Goal: Information Seeking & Learning: Compare options

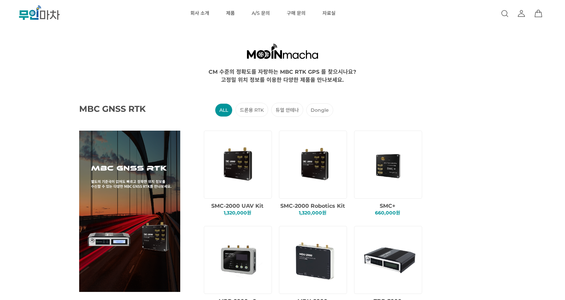
click at [256, 111] on RTK "드론용 RTK" at bounding box center [252, 110] width 33 height 14
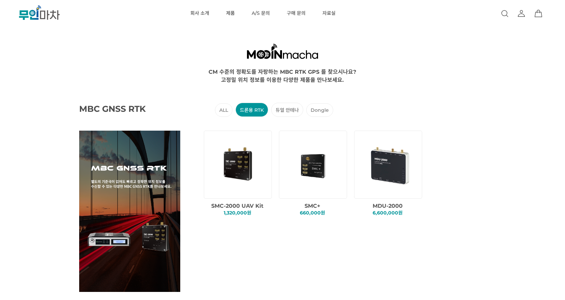
click at [286, 111] on 안테나 "듀얼 안테나" at bounding box center [287, 110] width 32 height 14
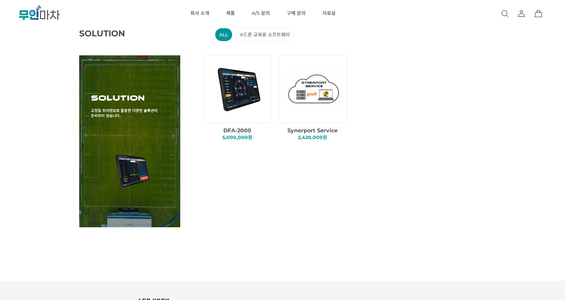
scroll to position [1152, 0]
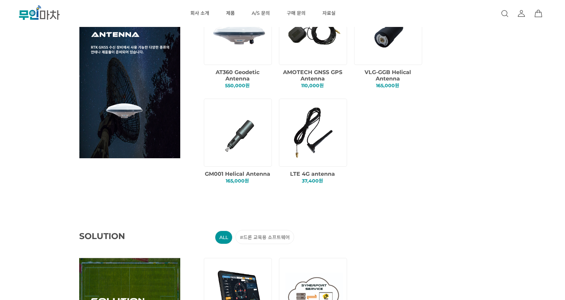
scroll to position [910, 0]
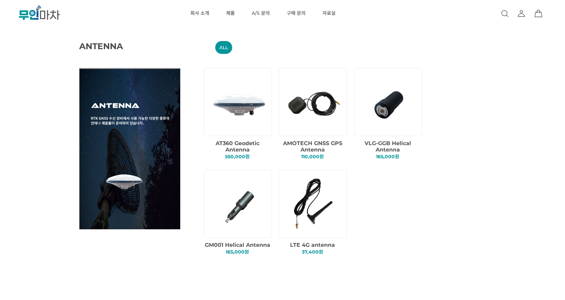
click at [239, 201] on img at bounding box center [239, 204] width 58 height 58
click at [395, 107] on img at bounding box center [390, 102] width 58 height 58
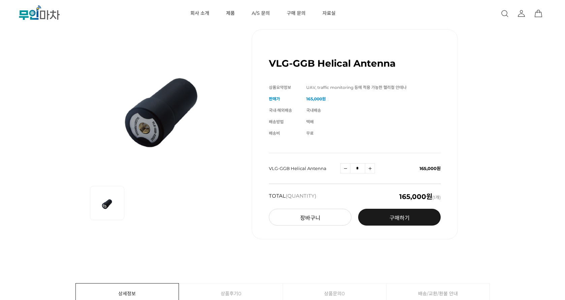
scroll to position [101, 0]
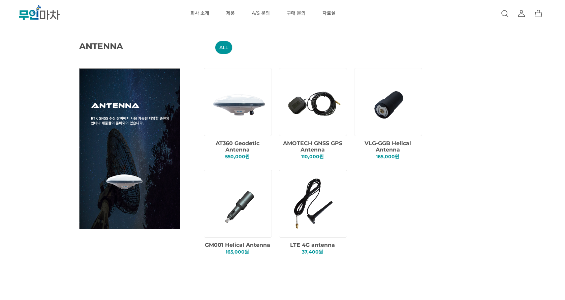
click at [389, 109] on img at bounding box center [390, 102] width 58 height 58
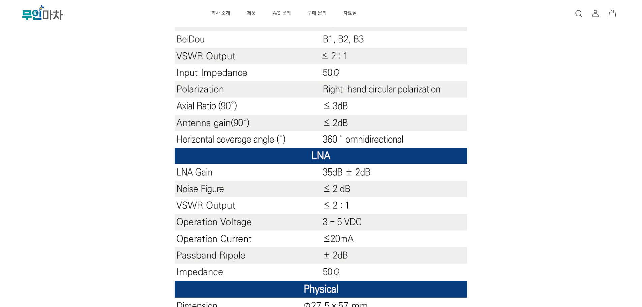
scroll to position [438, 0]
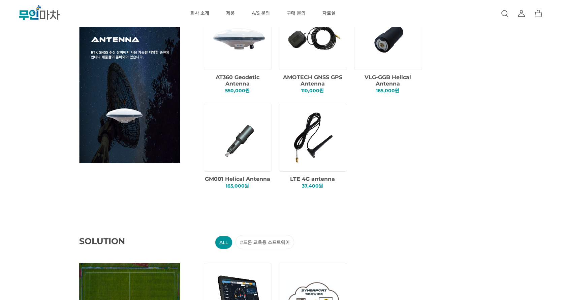
scroll to position [978, 0]
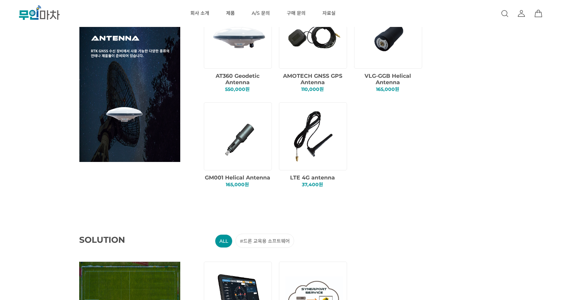
click at [324, 41] on img at bounding box center [315, 35] width 58 height 58
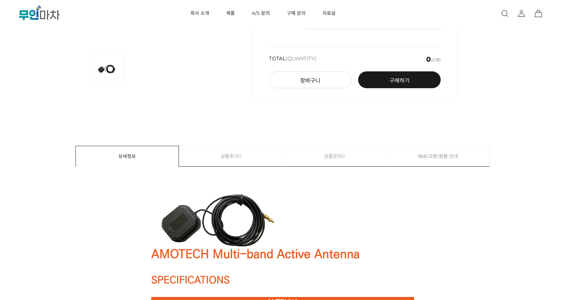
scroll to position [34, 0]
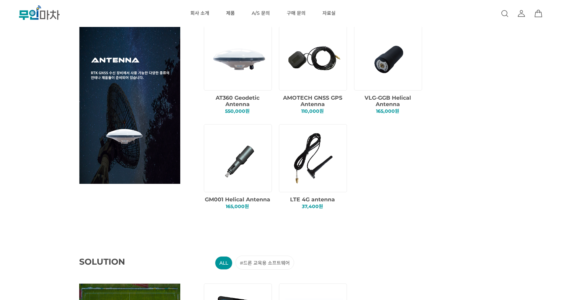
scroll to position [944, 0]
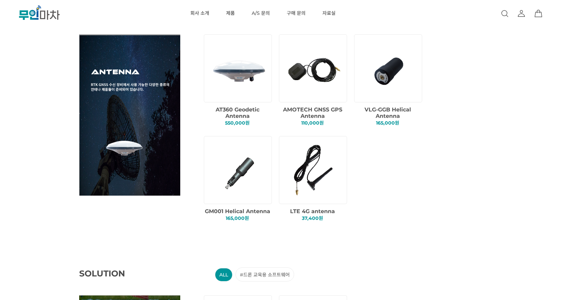
click at [245, 82] on img at bounding box center [239, 68] width 58 height 58
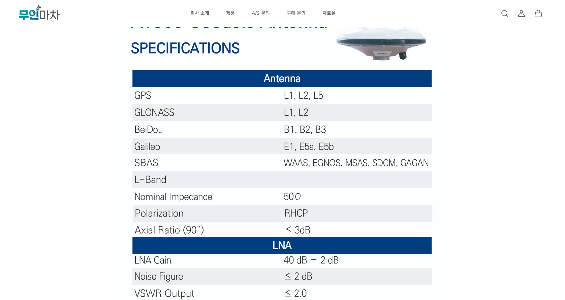
scroll to position [236, 0]
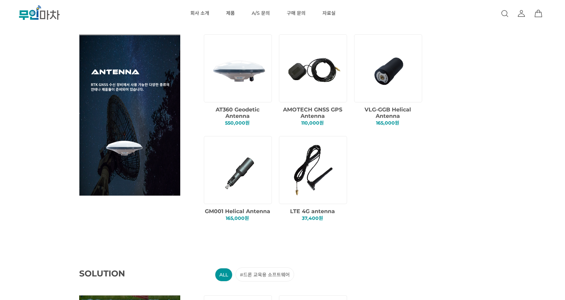
click at [306, 70] on img at bounding box center [315, 68] width 58 height 58
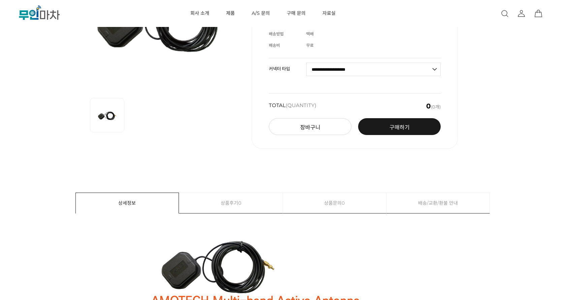
scroll to position [34, 0]
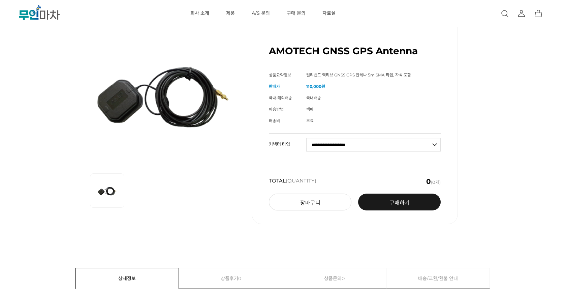
click at [370, 140] on select "**********" at bounding box center [373, 144] width 135 height 13
click at [493, 135] on div "AMOTECH GNSS GPS Antenna (해외배송 가능상품) 기본 정보 상품명 AMOTECH GNSS GPS Antenna 상품요약정보" at bounding box center [282, 120] width 509 height 241
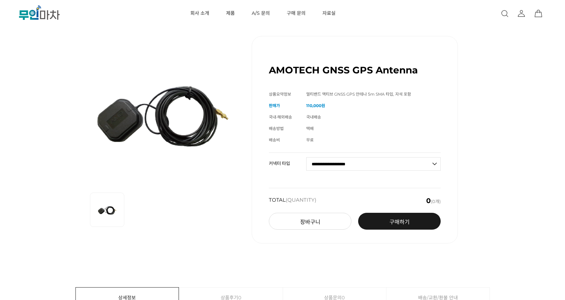
scroll to position [0, 0]
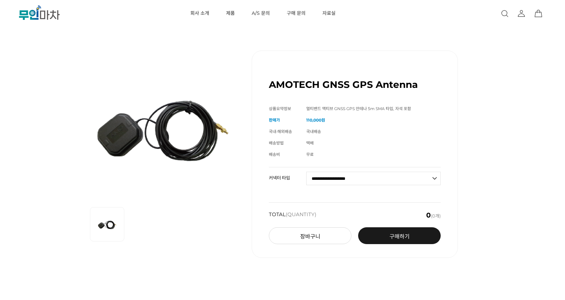
drag, startPoint x: 478, startPoint y: 137, endPoint x: 473, endPoint y: 136, distance: 4.5
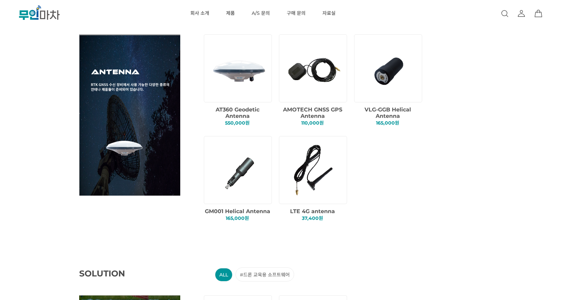
click at [328, 72] on img at bounding box center [315, 68] width 58 height 58
